Goal: Information Seeking & Learning: Compare options

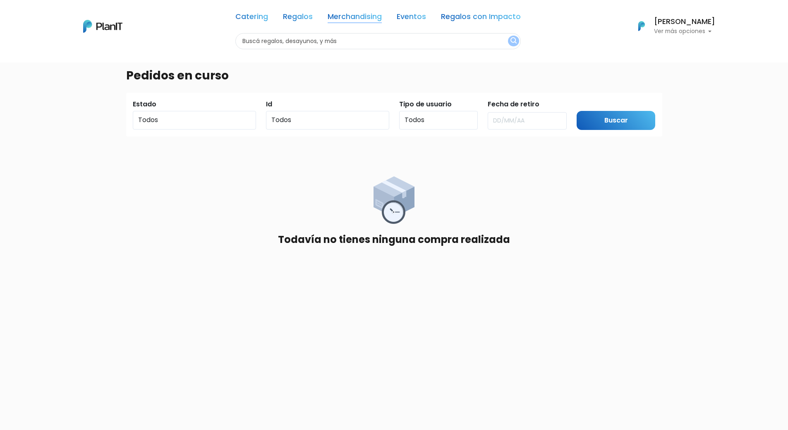
click at [359, 15] on link "Merchandising" at bounding box center [355, 18] width 54 height 10
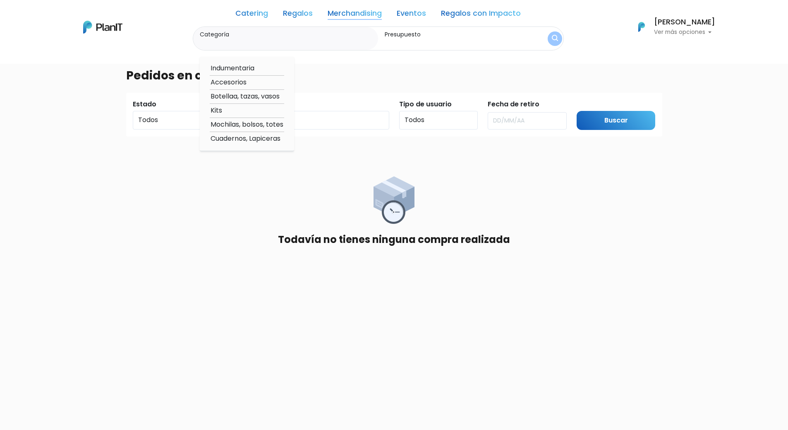
click at [226, 99] on option "Botellaa, tazas, vasos" at bounding box center [247, 96] width 74 height 10
type input "Botellaa, tazas, vasos"
type input "$0 - $1000"
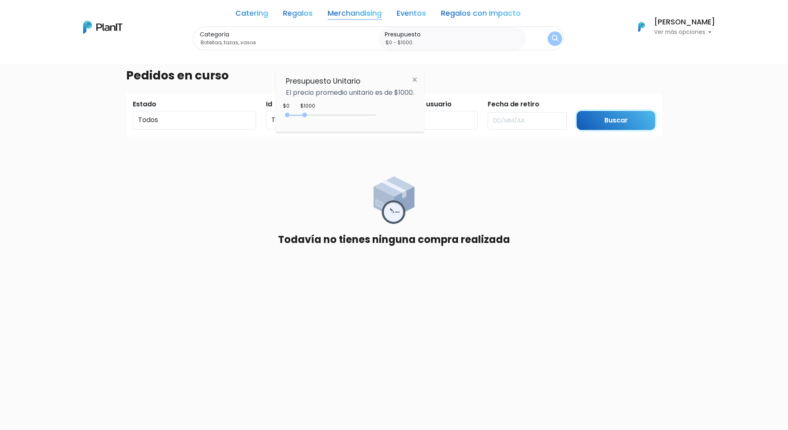
click at [617, 120] on input "Buscar" at bounding box center [616, 120] width 79 height 19
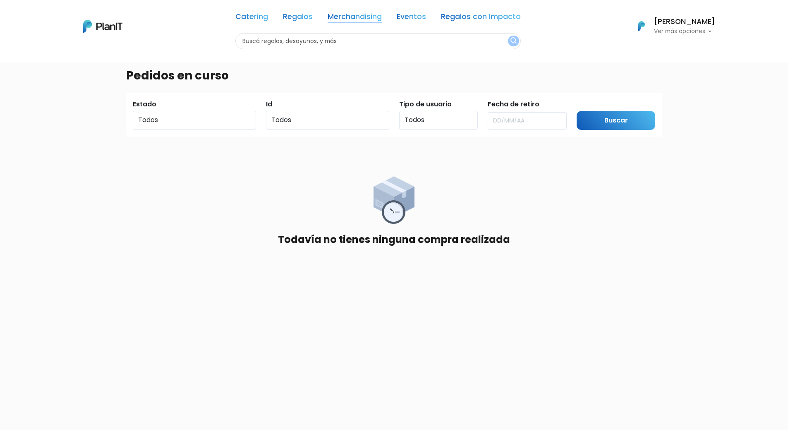
click at [350, 15] on link "Merchandising" at bounding box center [355, 18] width 54 height 10
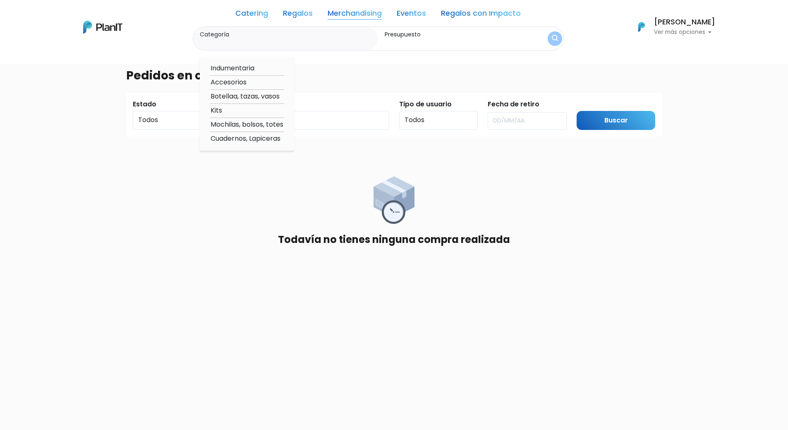
click at [224, 96] on option "Botellaa, tazas, vasos" at bounding box center [247, 96] width 74 height 10
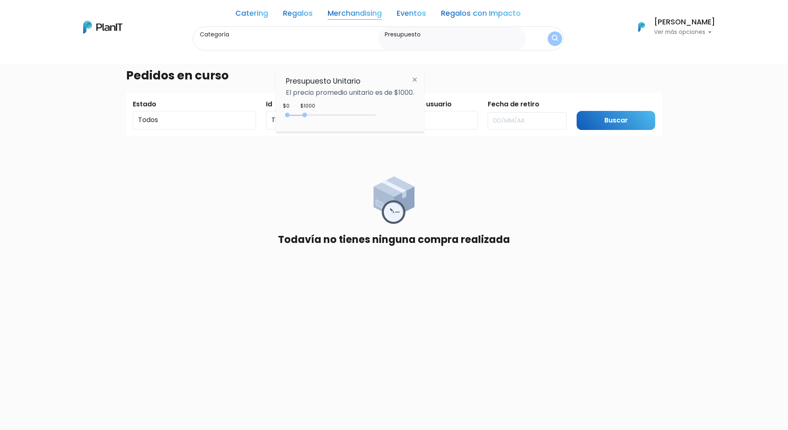
type input "Botellaa, tazas, vasos"
type input "$0 - $1000"
click at [620, 127] on input "Buscar" at bounding box center [616, 120] width 79 height 19
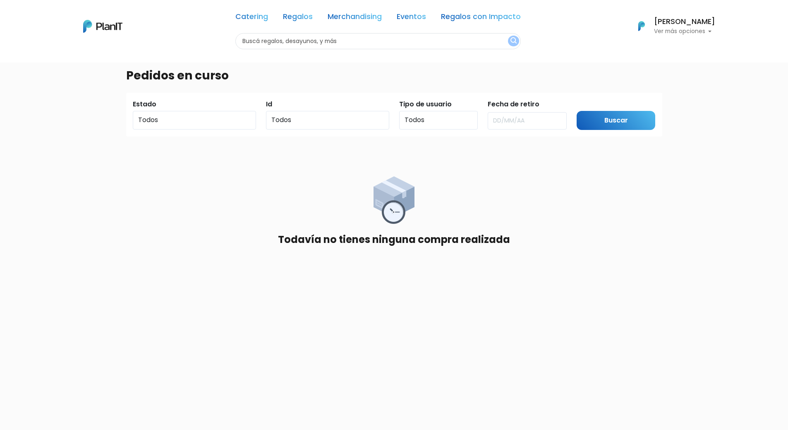
click at [511, 41] on img "submit" at bounding box center [514, 41] width 6 height 8
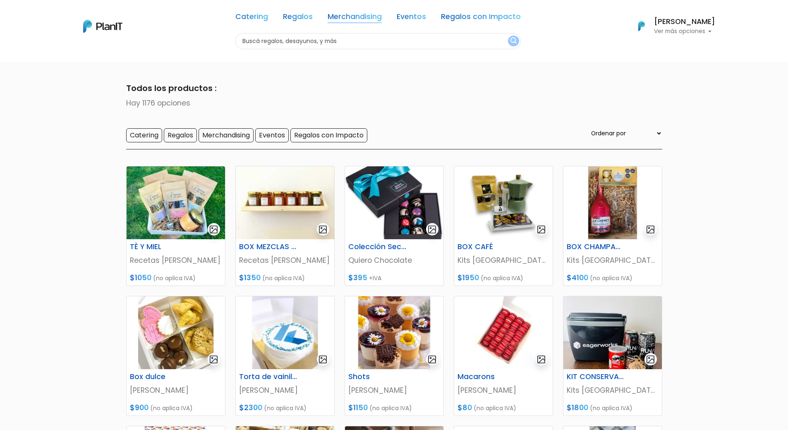
click at [363, 19] on link "Merchandising" at bounding box center [355, 18] width 54 height 10
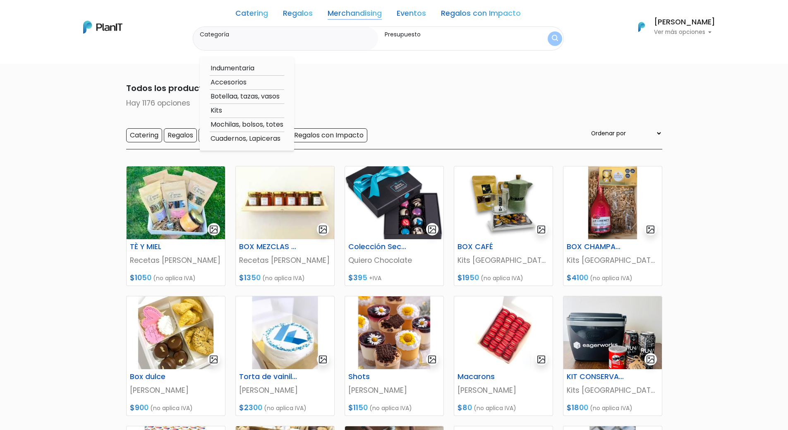
click at [238, 96] on option "Botellaa, tazas, vasos" at bounding box center [247, 96] width 74 height 10
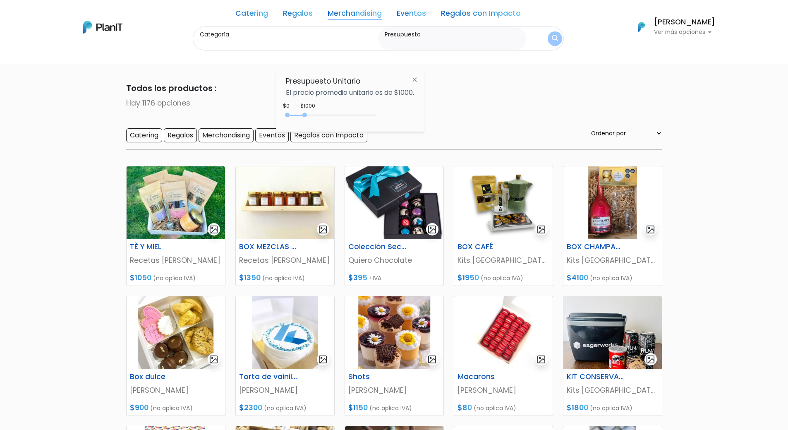
type input "Botellaa, tazas, vasos"
type input "$0 - $1000"
click at [551, 40] on button "submit" at bounding box center [555, 38] width 14 height 14
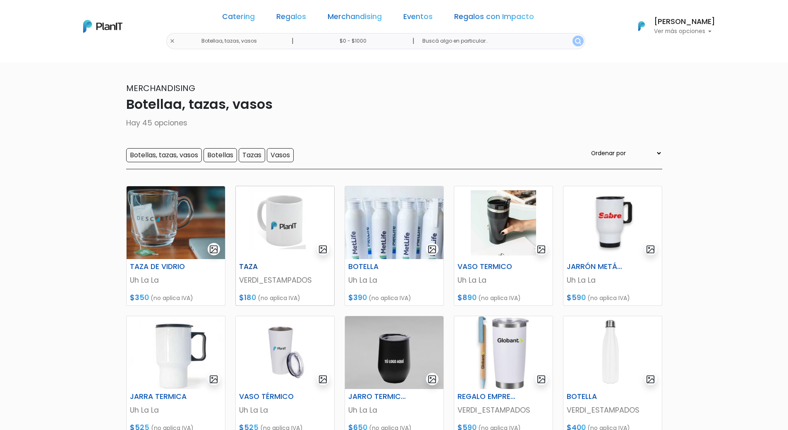
click at [291, 220] on img at bounding box center [285, 222] width 99 height 73
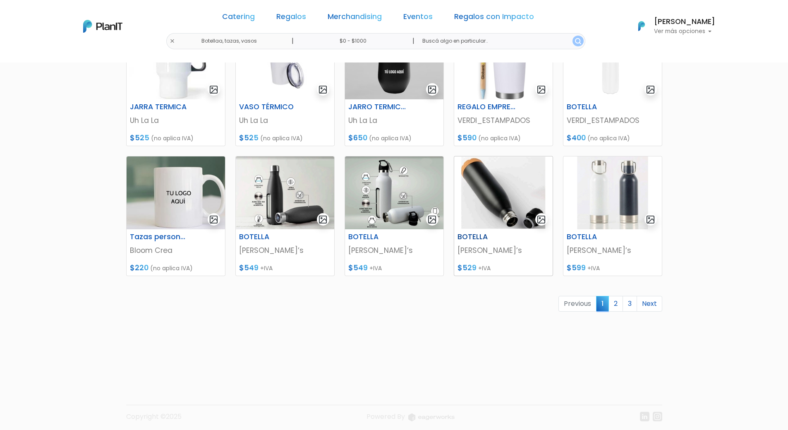
scroll to position [294, 0]
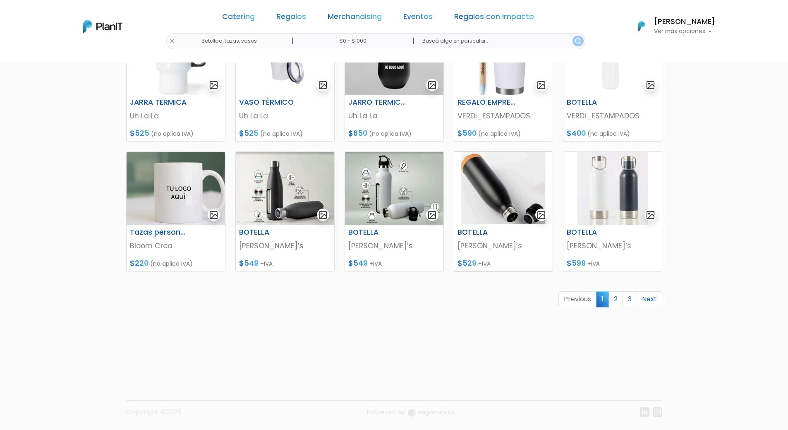
click at [509, 201] on img at bounding box center [503, 188] width 99 height 73
click at [605, 202] on img at bounding box center [613, 188] width 99 height 73
click at [615, 296] on link "2" at bounding box center [616, 299] width 14 height 16
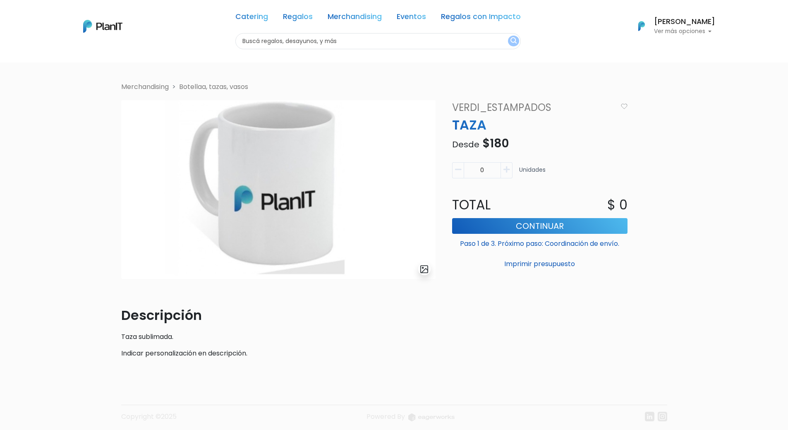
click at [425, 269] on img "submit" at bounding box center [425, 269] width 10 height 10
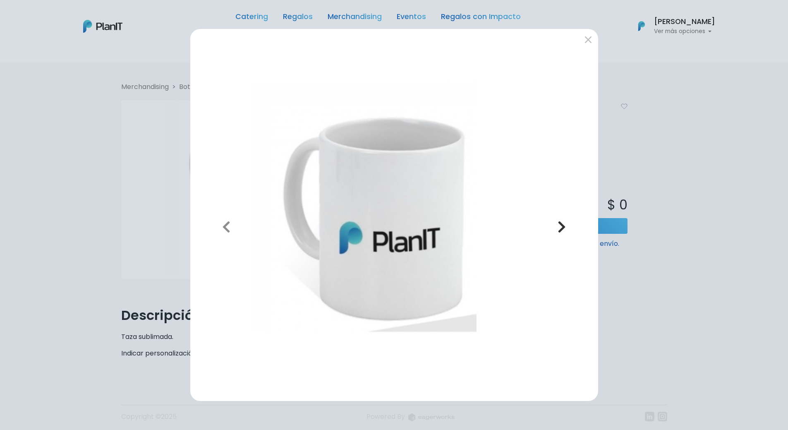
click at [561, 228] on icon "button" at bounding box center [562, 226] width 8 height 13
click at [586, 41] on button "submit" at bounding box center [588, 39] width 13 height 13
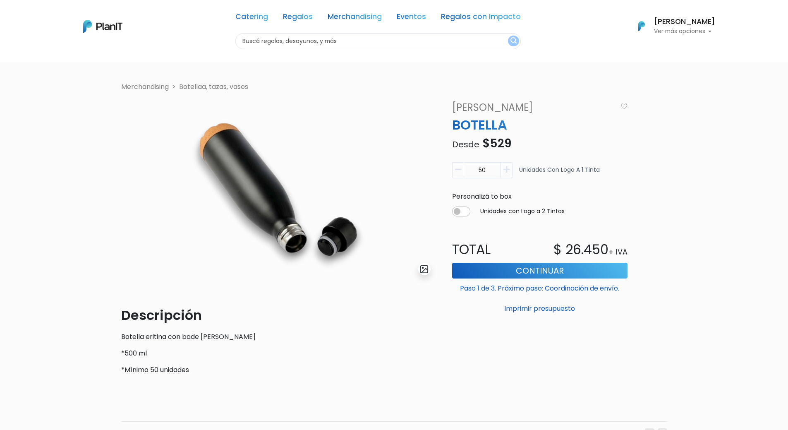
click at [425, 268] on img "submit" at bounding box center [425, 269] width 10 height 10
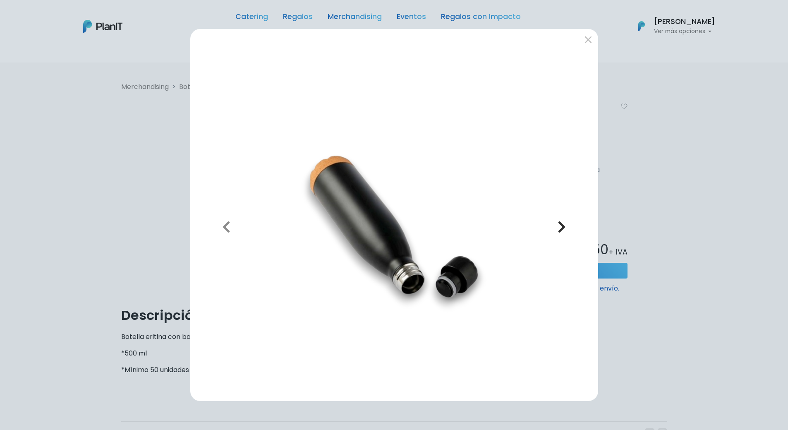
click at [565, 226] on icon "button" at bounding box center [562, 226] width 8 height 13
click at [561, 226] on icon "button" at bounding box center [562, 226] width 8 height 13
click at [226, 228] on icon "button" at bounding box center [226, 226] width 8 height 13
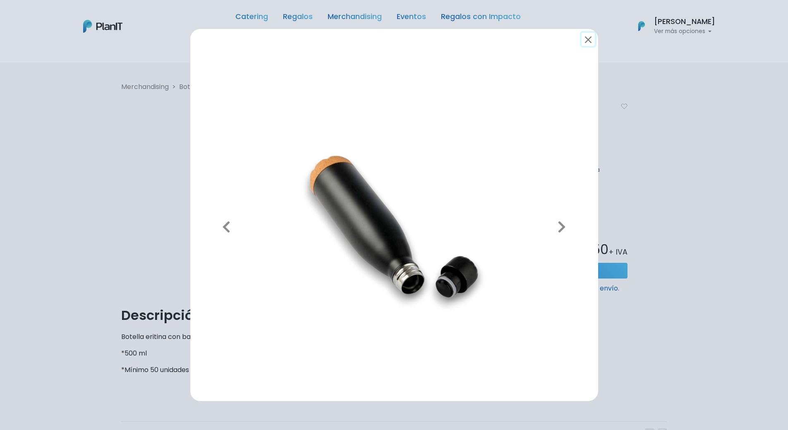
click at [592, 39] on button "submit" at bounding box center [588, 39] width 13 height 13
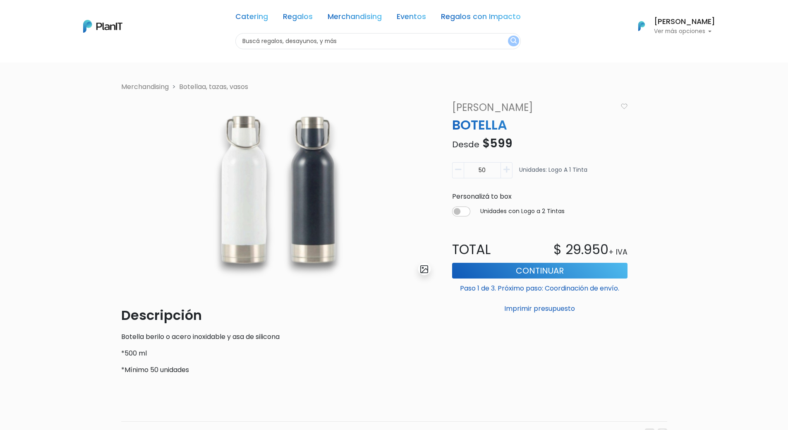
click at [423, 266] on img "submit" at bounding box center [425, 269] width 10 height 10
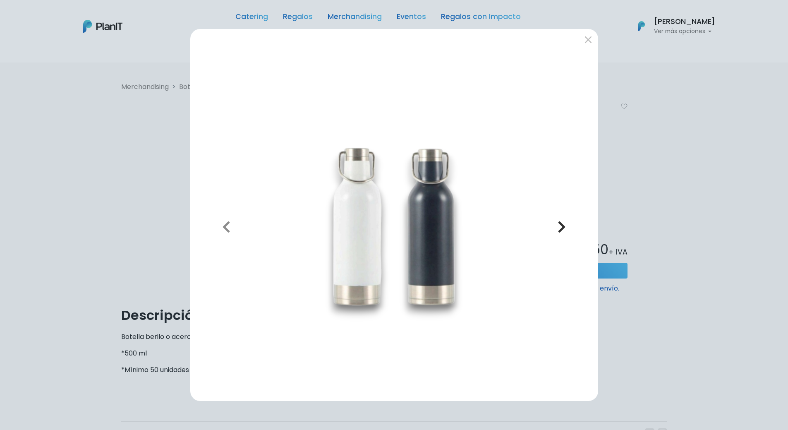
click at [561, 226] on icon "button" at bounding box center [562, 226] width 8 height 13
click at [590, 38] on button "submit" at bounding box center [588, 39] width 13 height 13
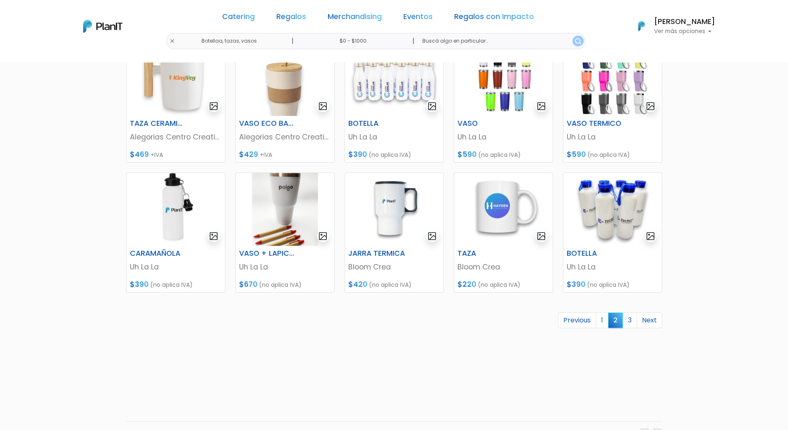
scroll to position [294, 0]
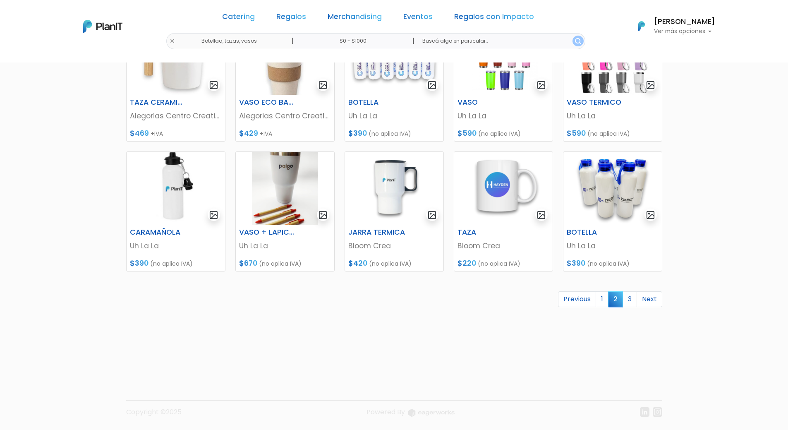
click at [595, 178] on img at bounding box center [613, 188] width 99 height 73
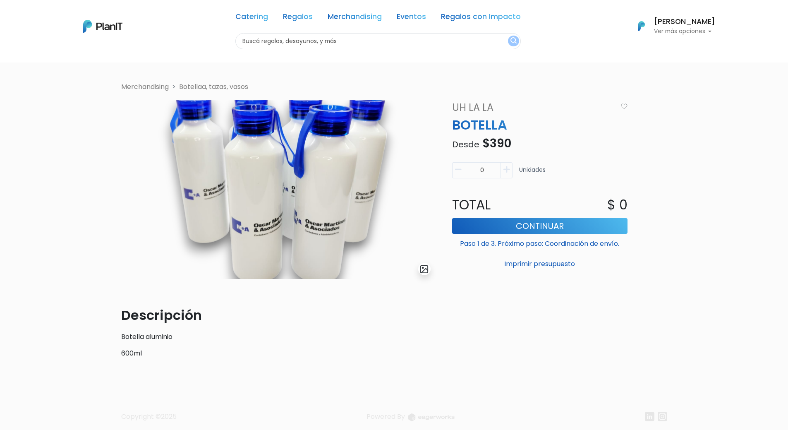
click at [423, 270] on img "submit" at bounding box center [425, 269] width 10 height 10
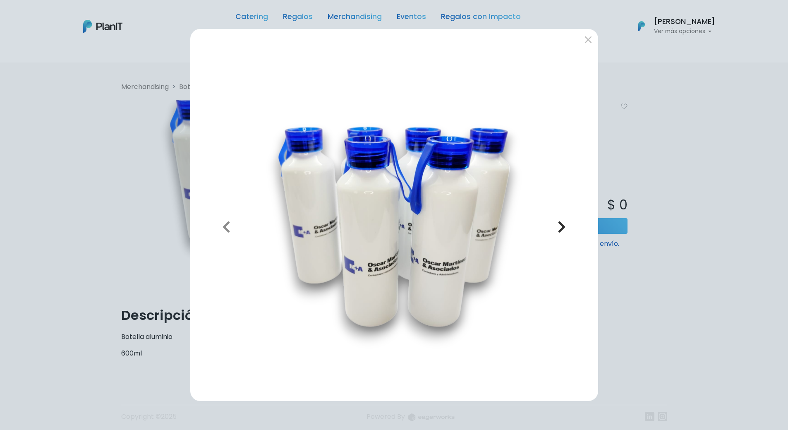
click at [563, 226] on icon "button" at bounding box center [562, 226] width 8 height 13
click at [227, 228] on icon "button" at bounding box center [226, 226] width 8 height 13
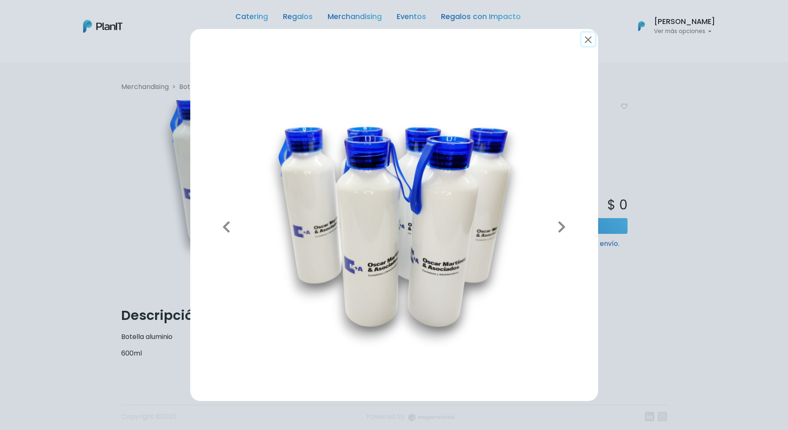
click at [584, 42] on button "submit" at bounding box center [588, 39] width 13 height 13
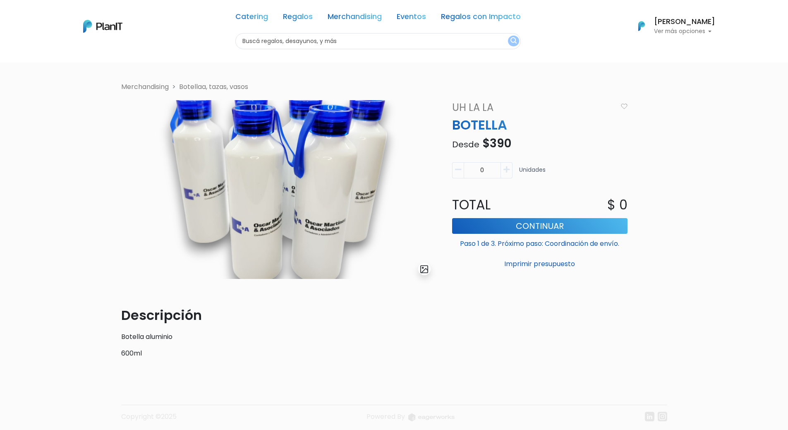
click at [96, 29] on img at bounding box center [102, 26] width 39 height 13
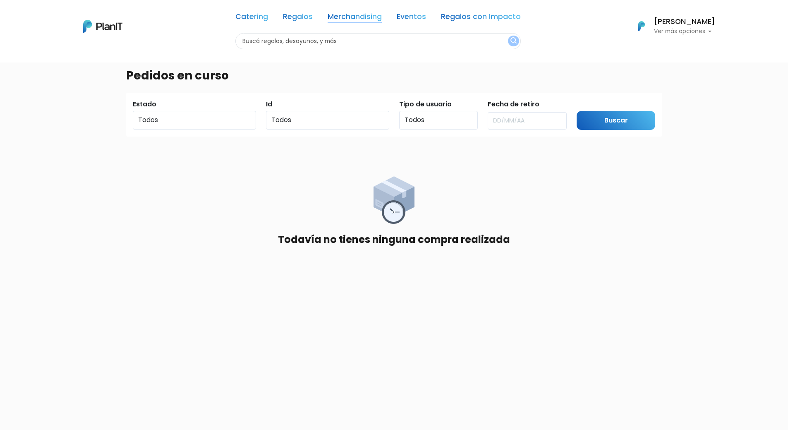
click at [346, 19] on link "Merchandising" at bounding box center [355, 18] width 54 height 10
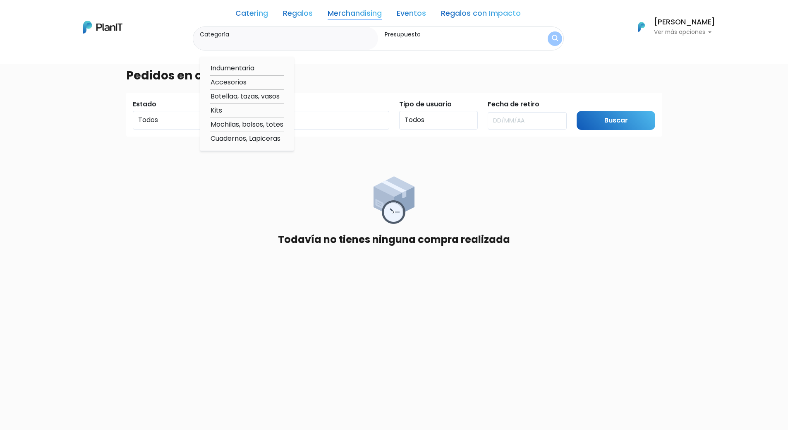
click at [228, 96] on option "Botellaa, tazas, vasos" at bounding box center [247, 96] width 74 height 10
type input "Botellaa, tazas, vasos"
type input "$0 - $1000"
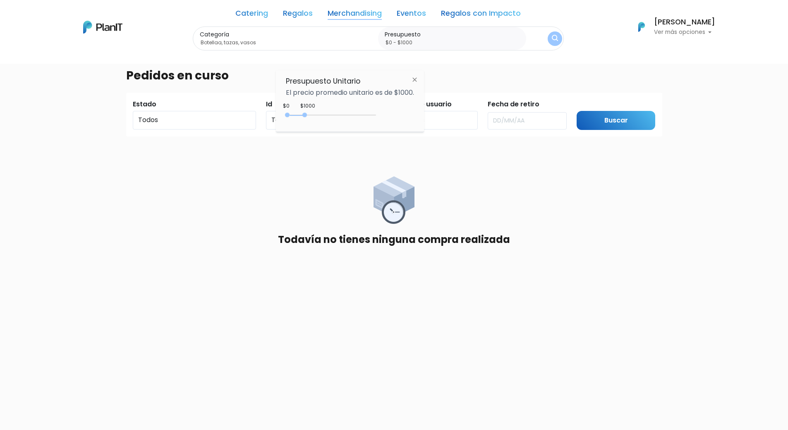
click at [555, 38] on img "submit" at bounding box center [555, 39] width 6 height 8
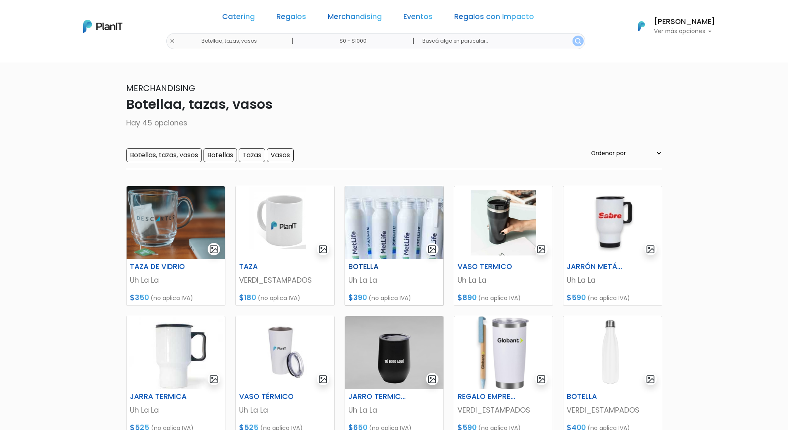
click at [407, 219] on img at bounding box center [394, 222] width 99 height 73
click at [499, 231] on img at bounding box center [503, 222] width 99 height 73
click at [177, 223] on img at bounding box center [176, 222] width 99 height 73
click at [610, 216] on img at bounding box center [613, 222] width 99 height 73
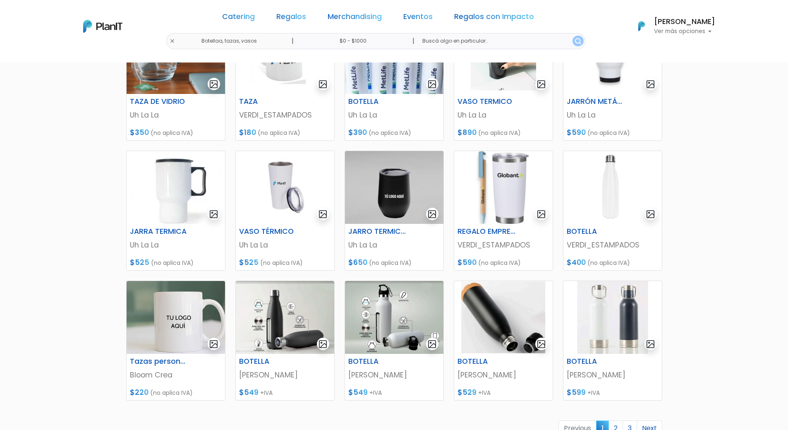
scroll to position [166, 0]
click at [420, 305] on img at bounding box center [394, 317] width 99 height 73
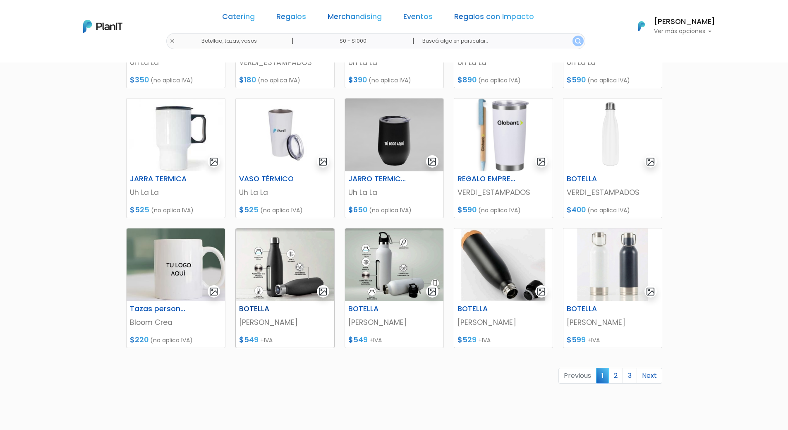
scroll to position [235, 0]
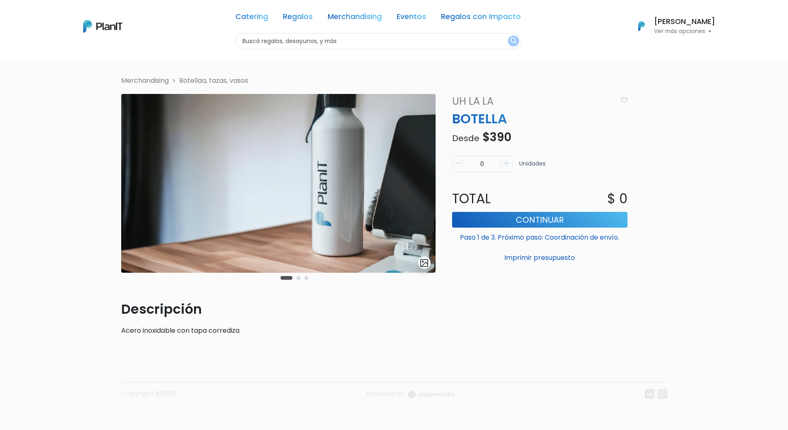
scroll to position [8, 0]
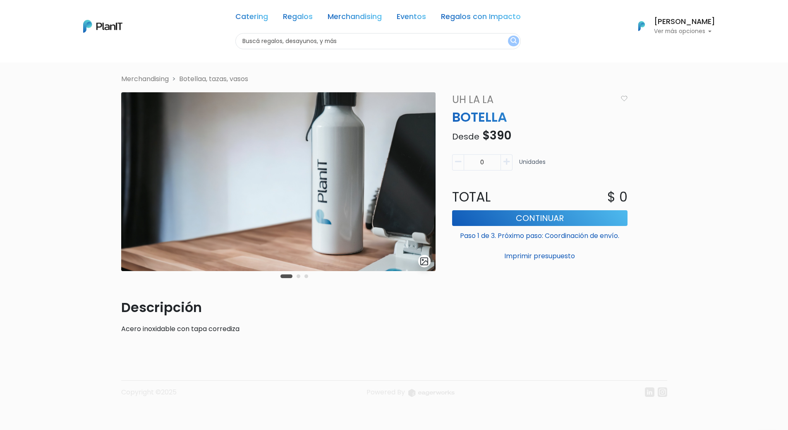
click at [359, 199] on img at bounding box center [278, 181] width 315 height 179
click at [423, 264] on img "submit" at bounding box center [425, 262] width 10 height 10
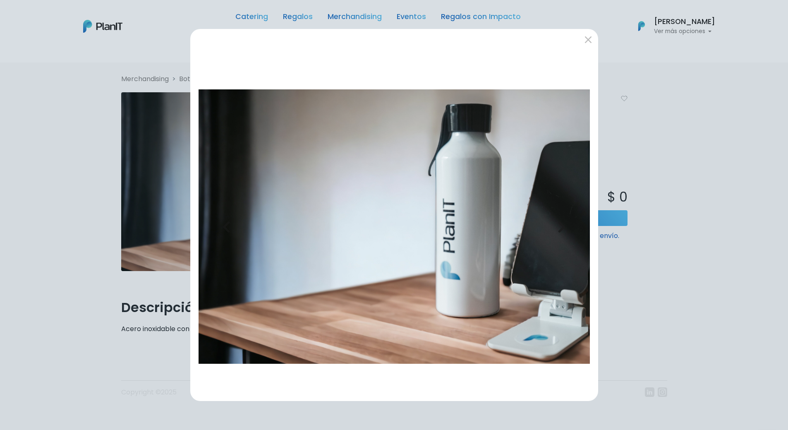
click at [576, 233] on button "Next" at bounding box center [561, 226] width 59 height 335
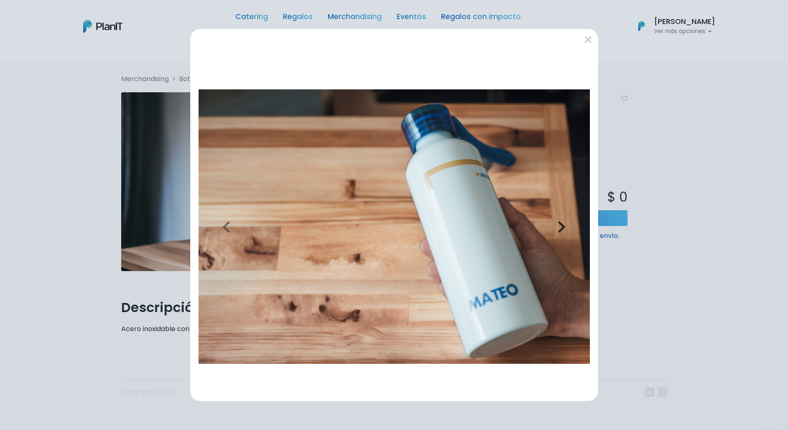
click at [576, 233] on button "Next" at bounding box center [561, 226] width 59 height 335
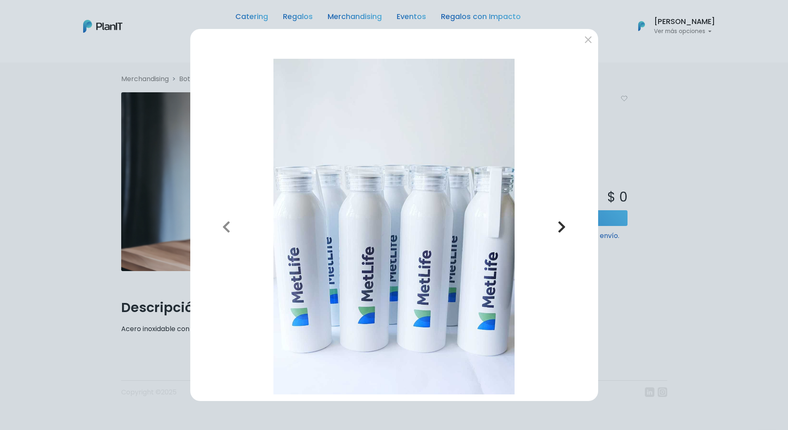
click at [576, 233] on button "Next" at bounding box center [561, 226] width 59 height 335
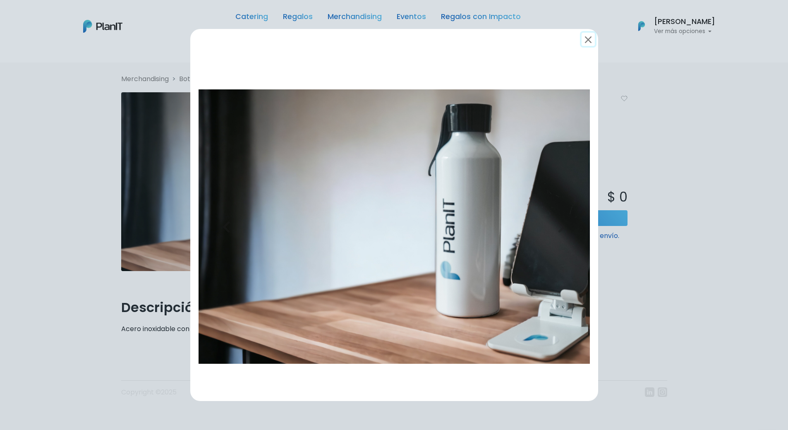
click at [586, 40] on button "submit" at bounding box center [588, 39] width 13 height 13
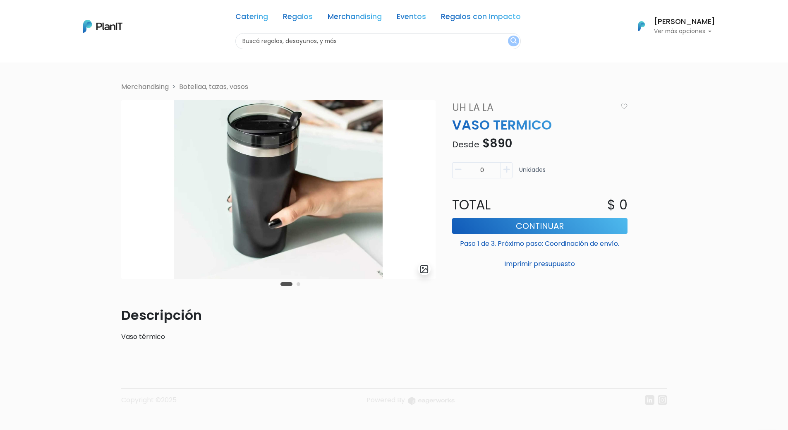
click at [310, 232] on img at bounding box center [278, 189] width 315 height 179
click at [296, 286] on div "Carousel Pagination" at bounding box center [291, 284] width 24 height 10
click at [298, 285] on button "Carousel Page 2" at bounding box center [299, 284] width 4 height 4
